Goal: Find specific page/section: Find specific page/section

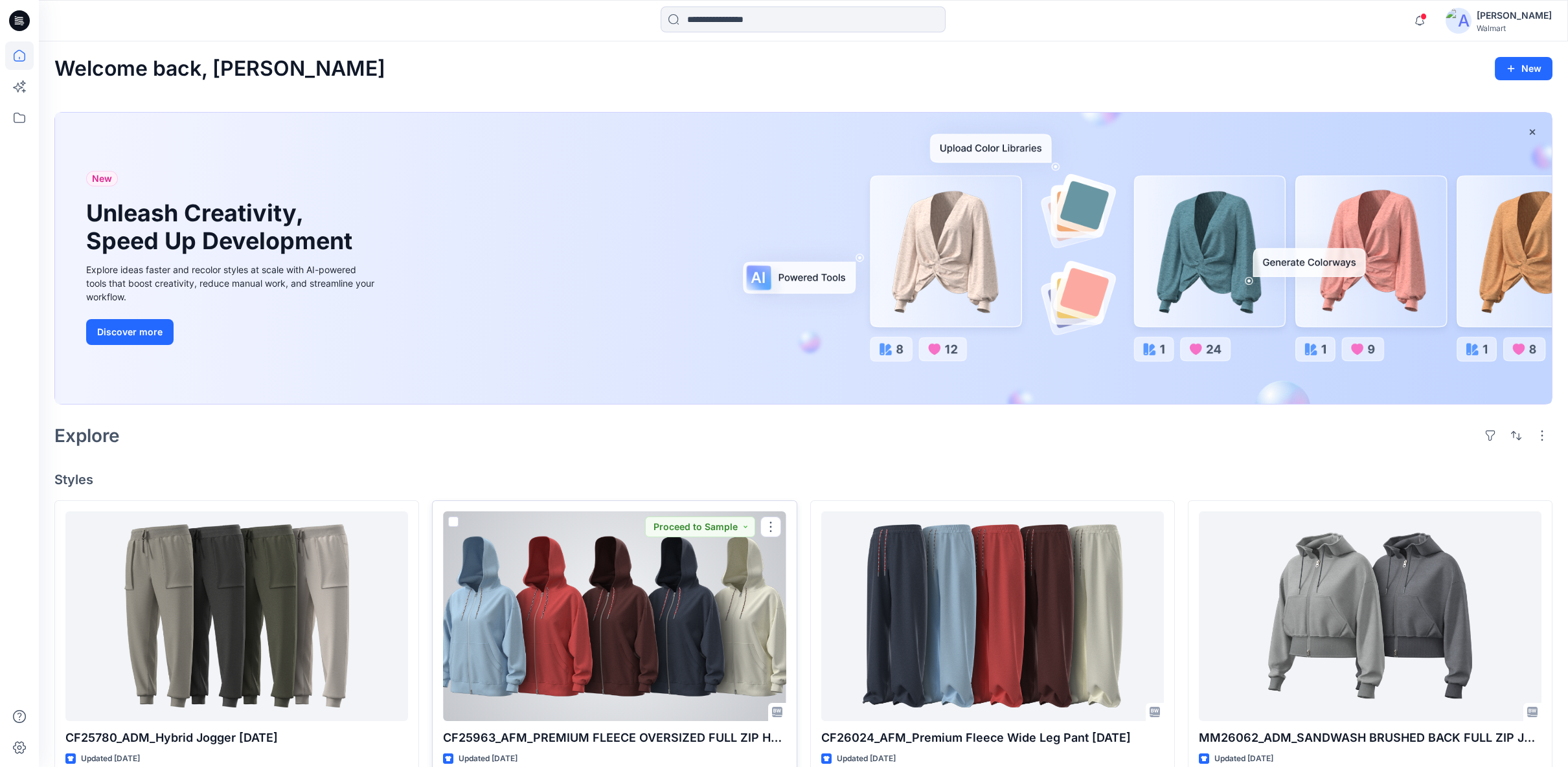
click at [683, 551] on div at bounding box center [614, 617] width 342 height 210
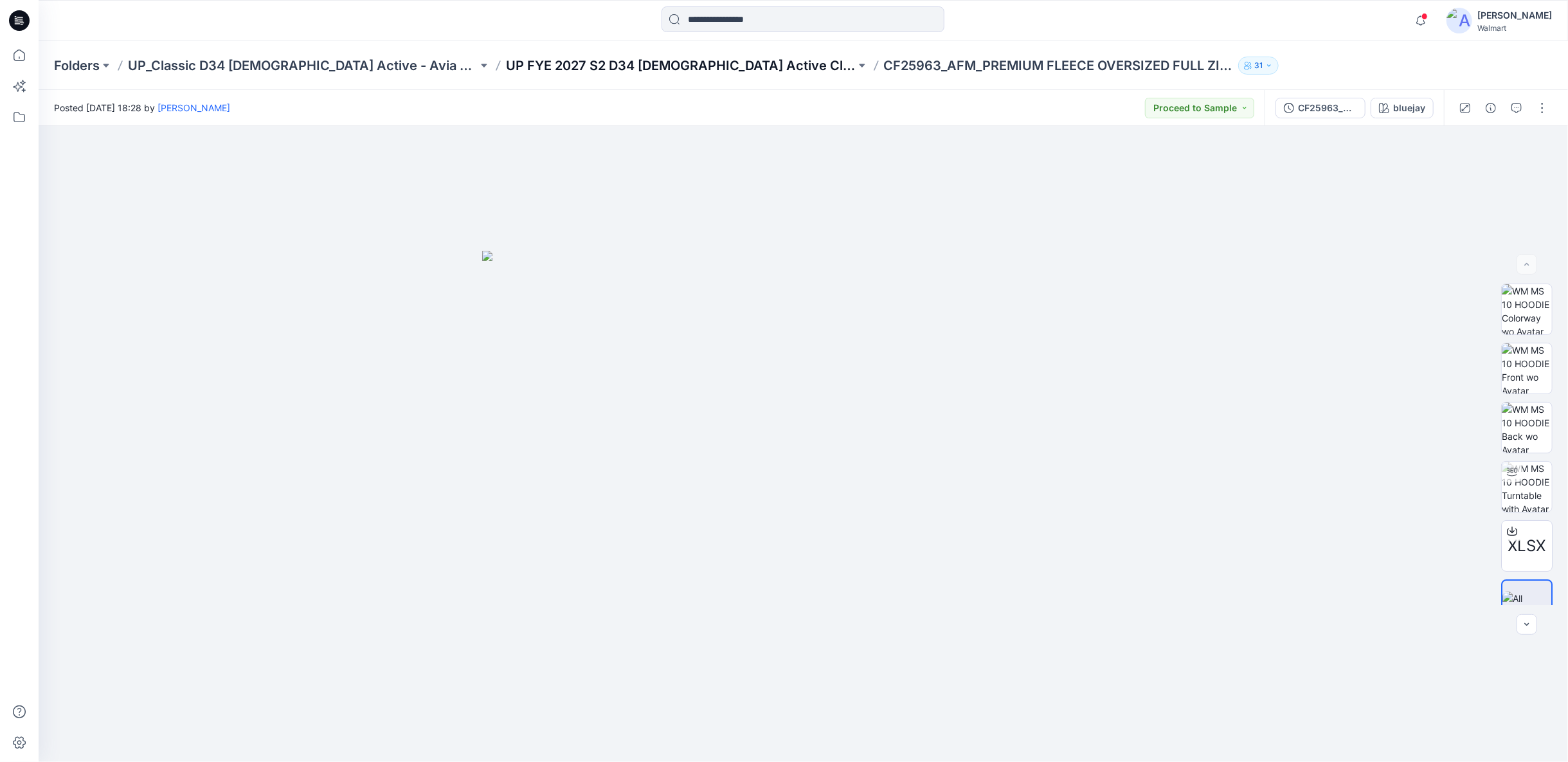
click at [637, 64] on p "UP FYE 2027 S2 D34 Ladies Active Classic" at bounding box center [680, 66] width 350 height 18
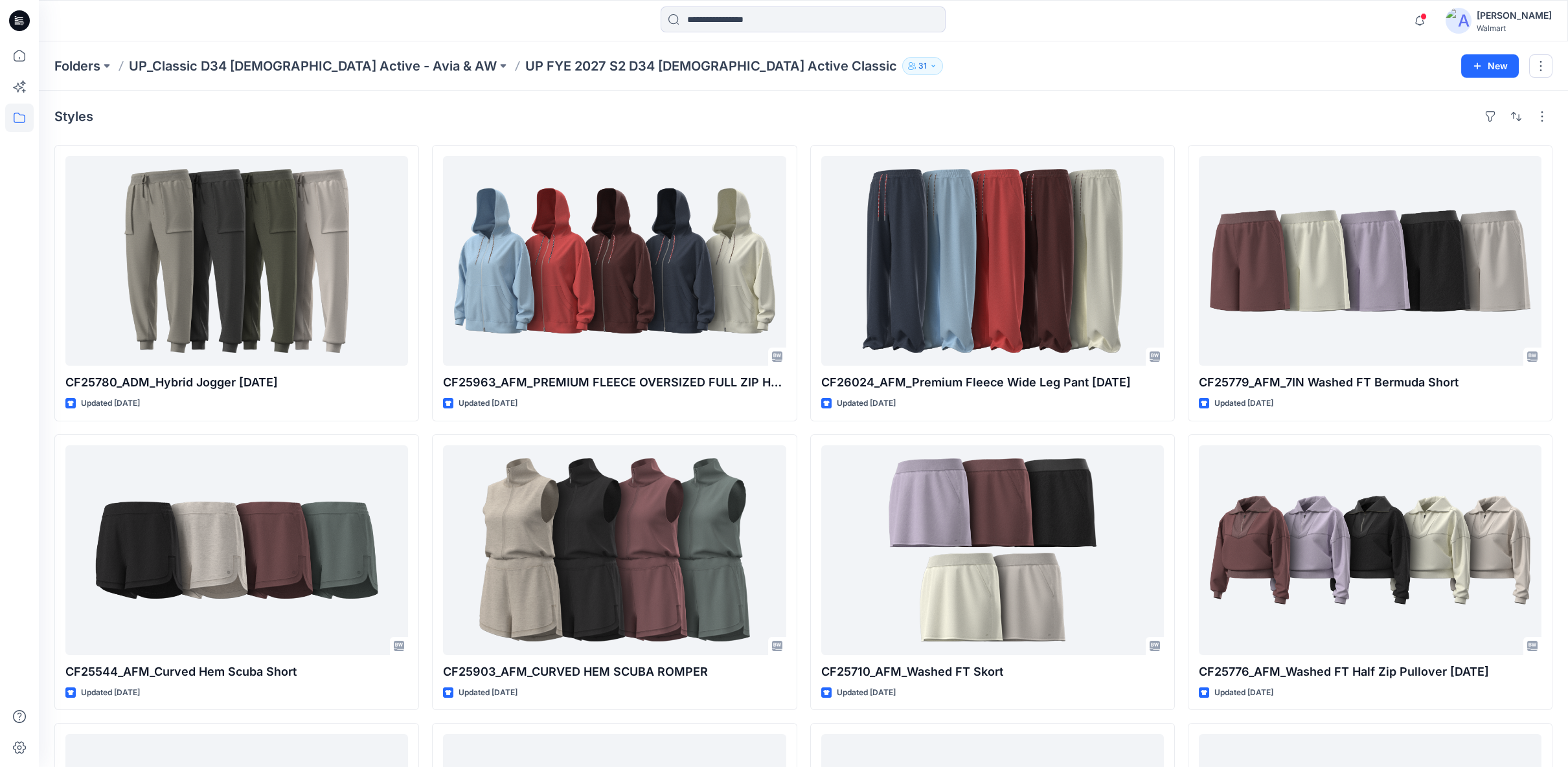
click at [919, 64] on p "31" at bounding box center [922, 66] width 9 height 14
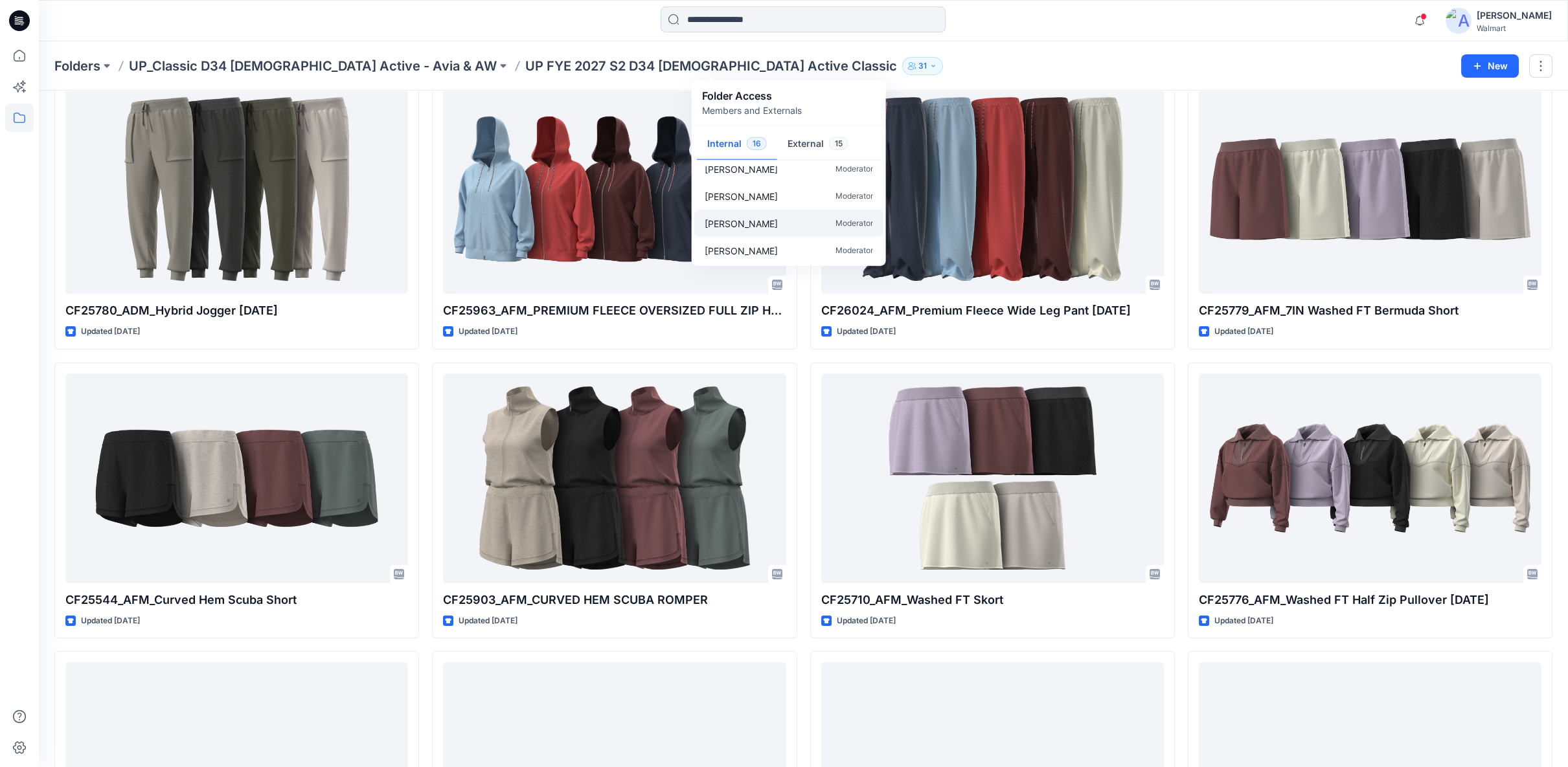
scroll to position [266, 0]
click at [813, 142] on button "External 15" at bounding box center [817, 144] width 82 height 33
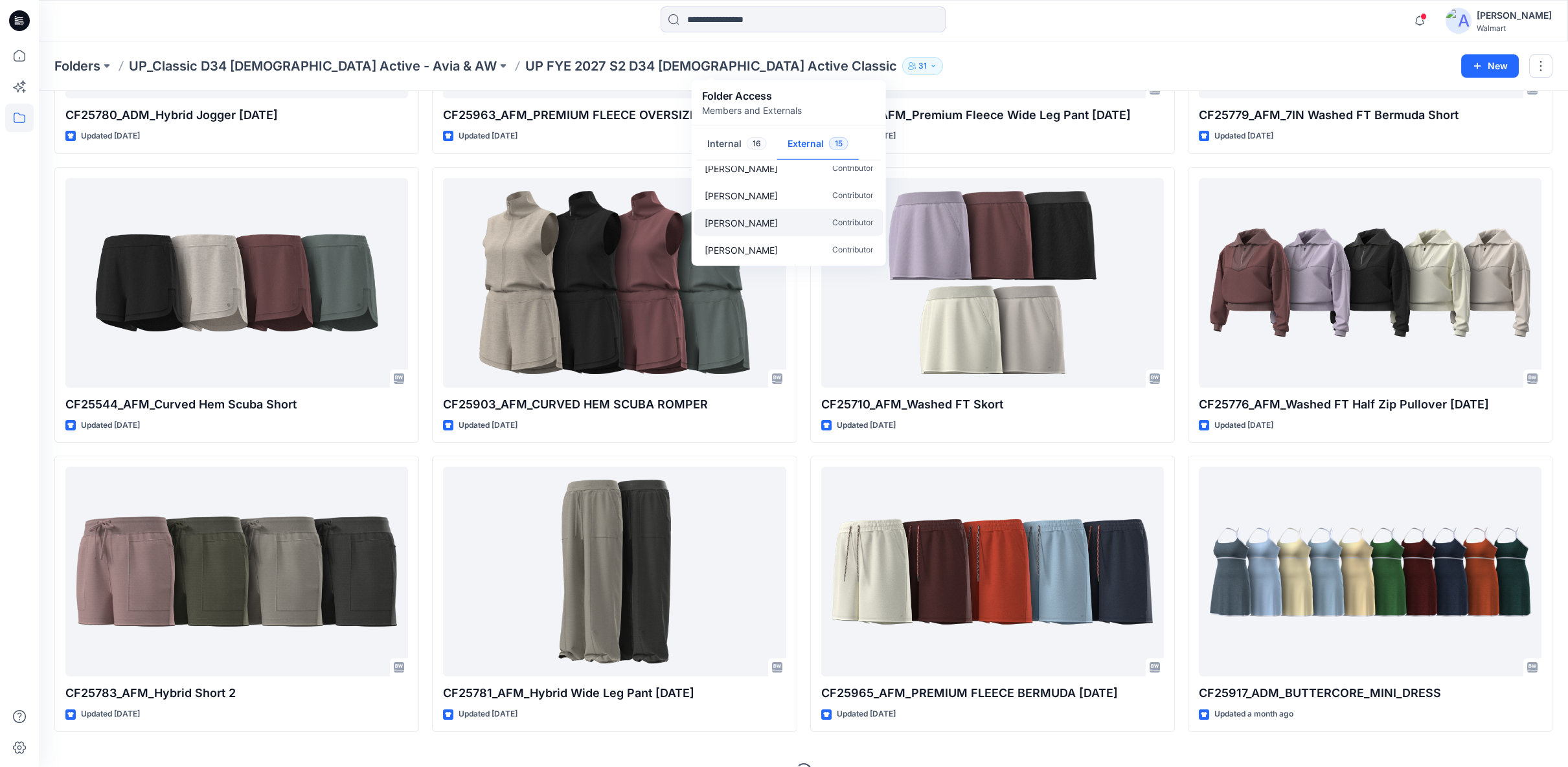
scroll to position [287, 0]
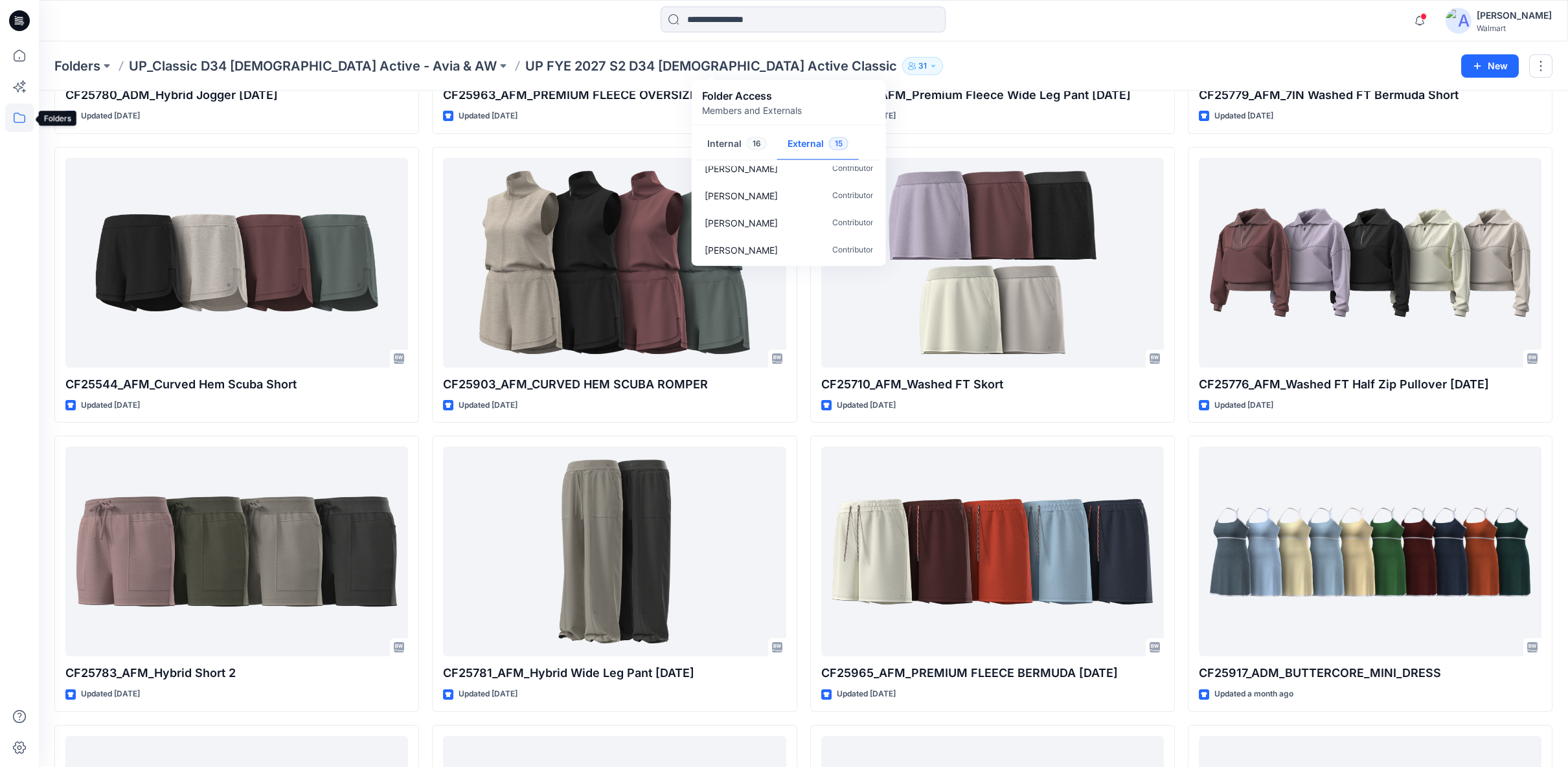
click at [16, 119] on icon at bounding box center [20, 118] width 29 height 29
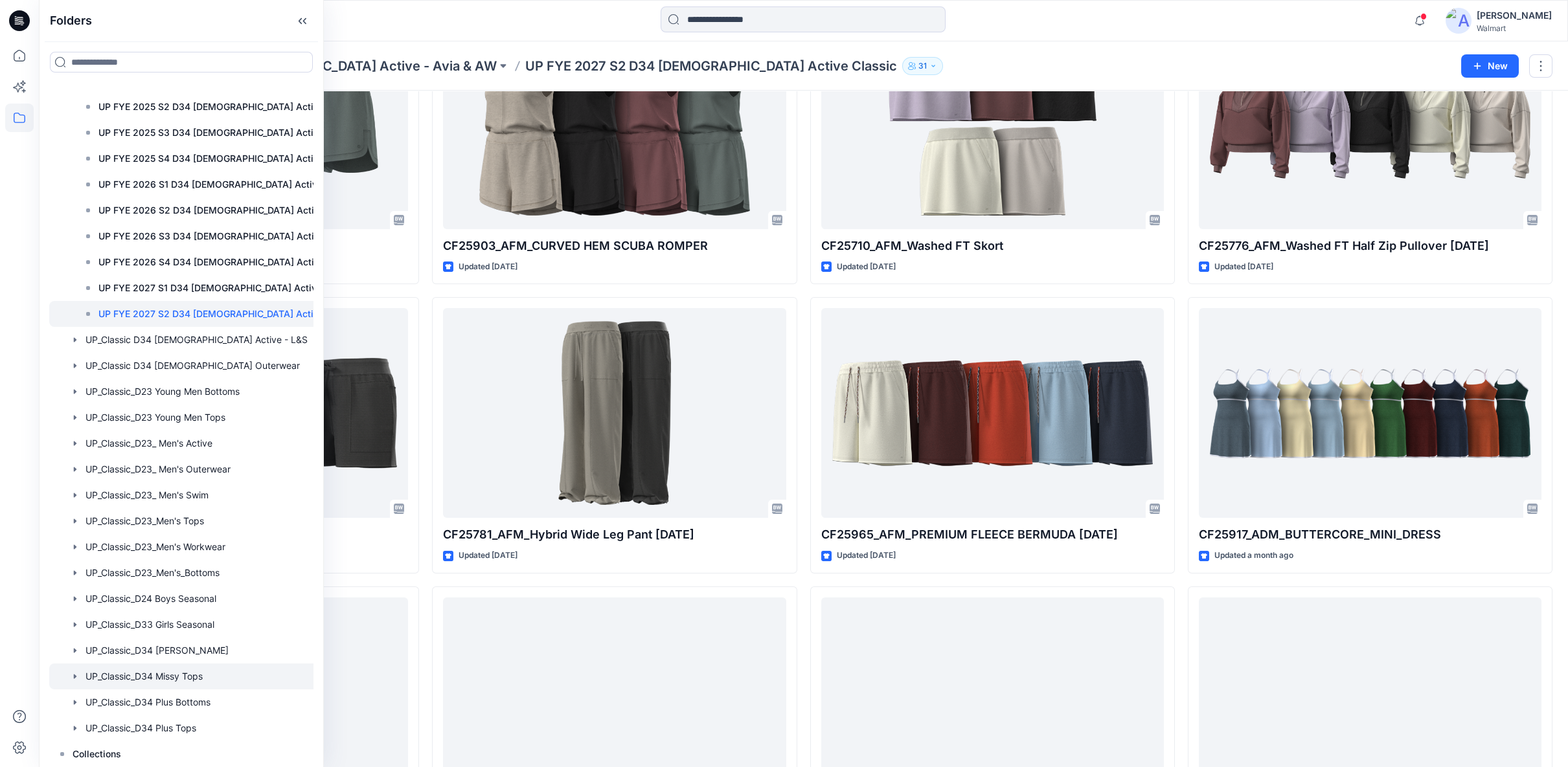
scroll to position [503, 0]
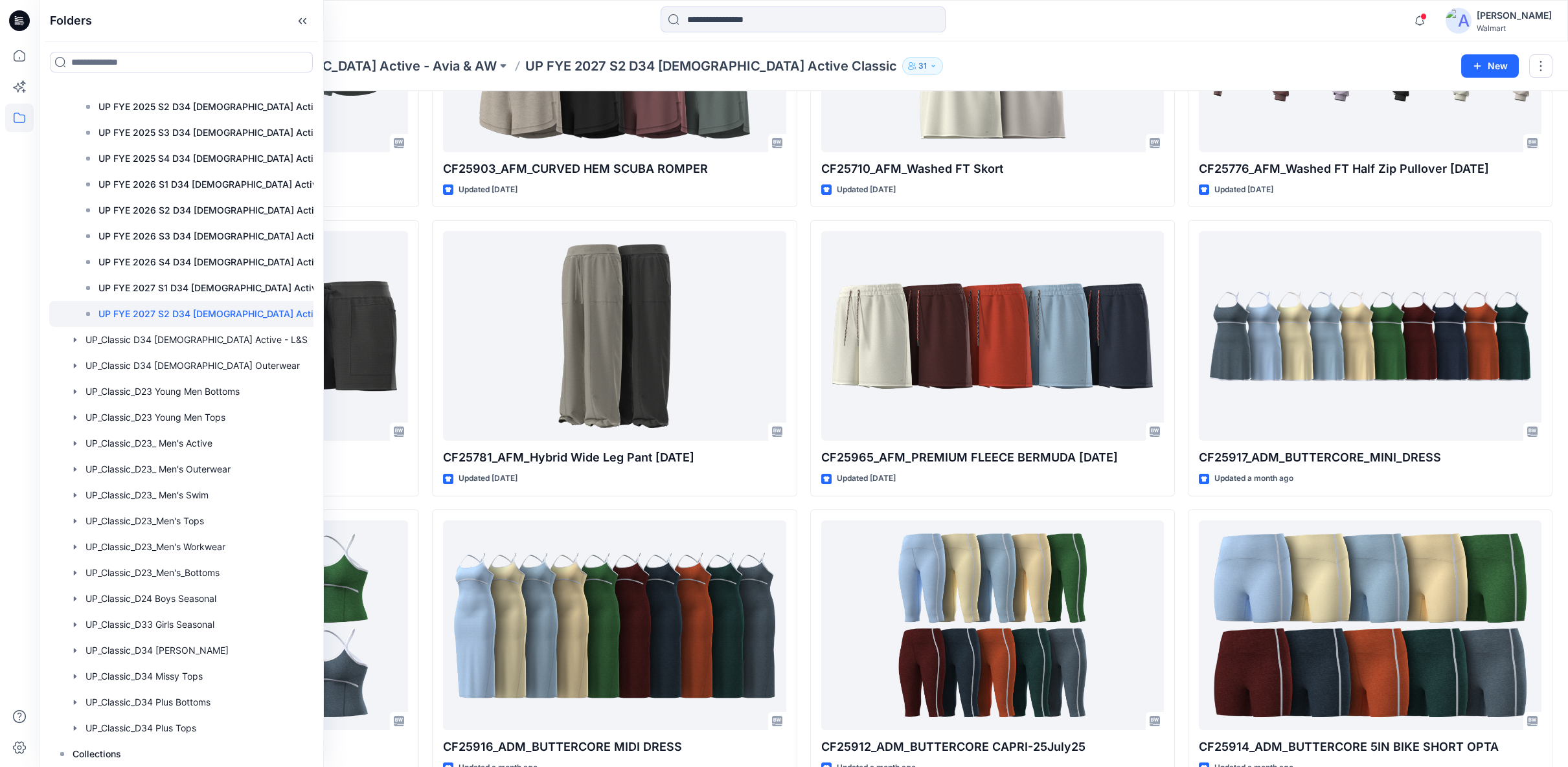
click at [380, 26] on div at bounding box center [230, 21] width 382 height 29
